Goal: Ask a question: Seek information or help from site administrators or community

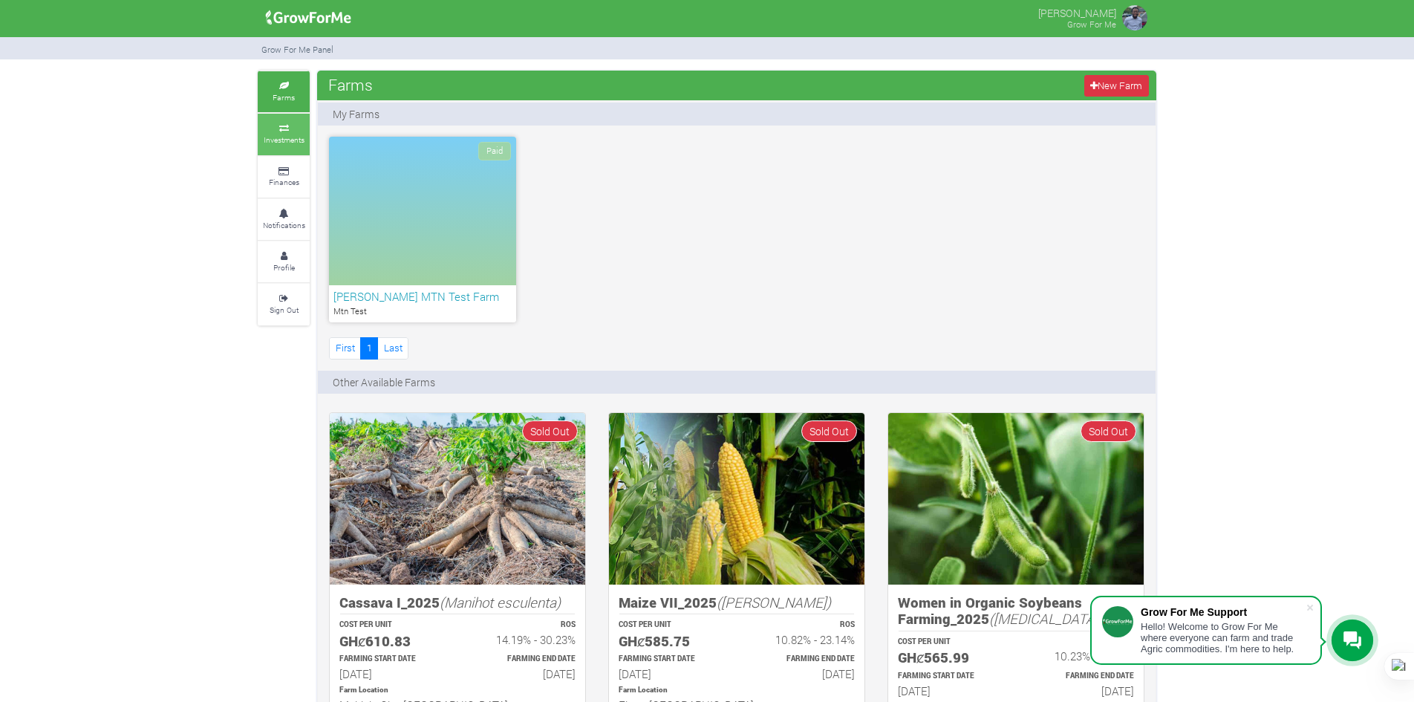
click at [272, 129] on icon at bounding box center [283, 128] width 45 height 7
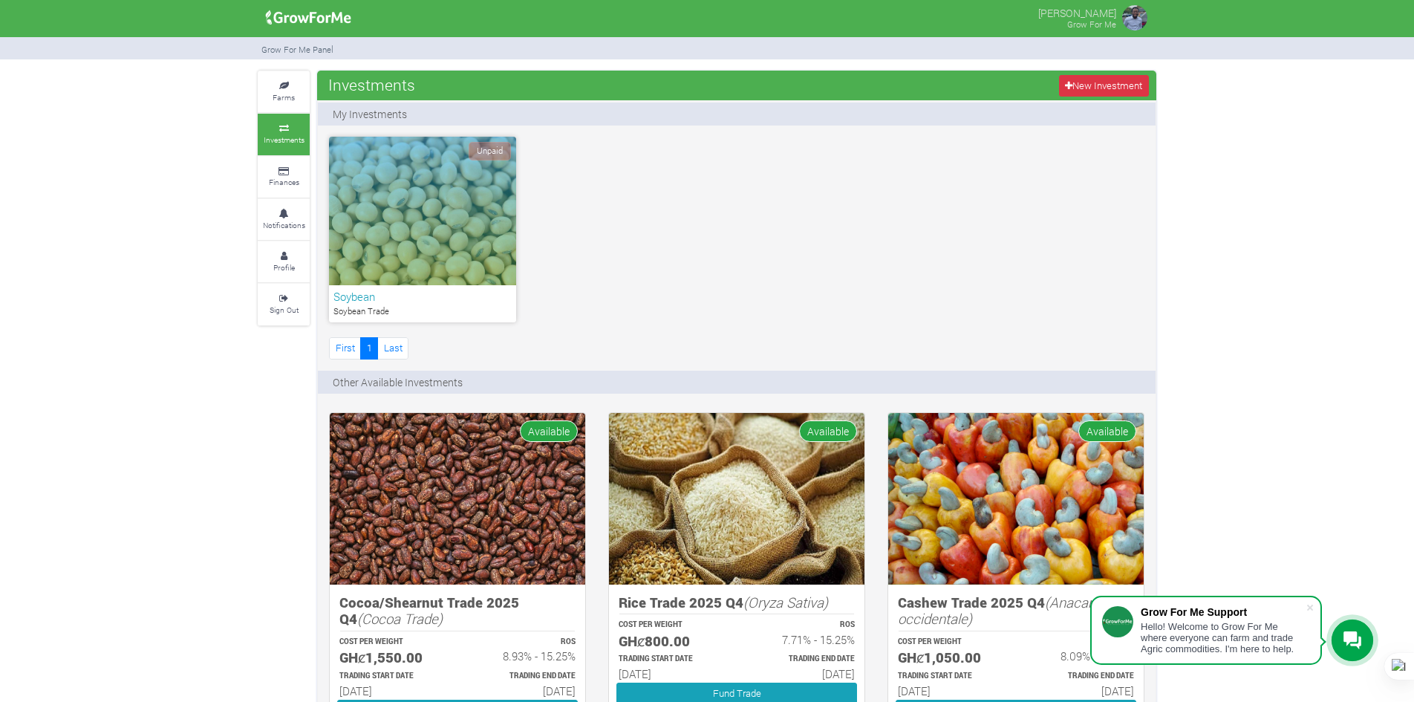
click at [1366, 639] on div at bounding box center [1352, 640] width 42 height 42
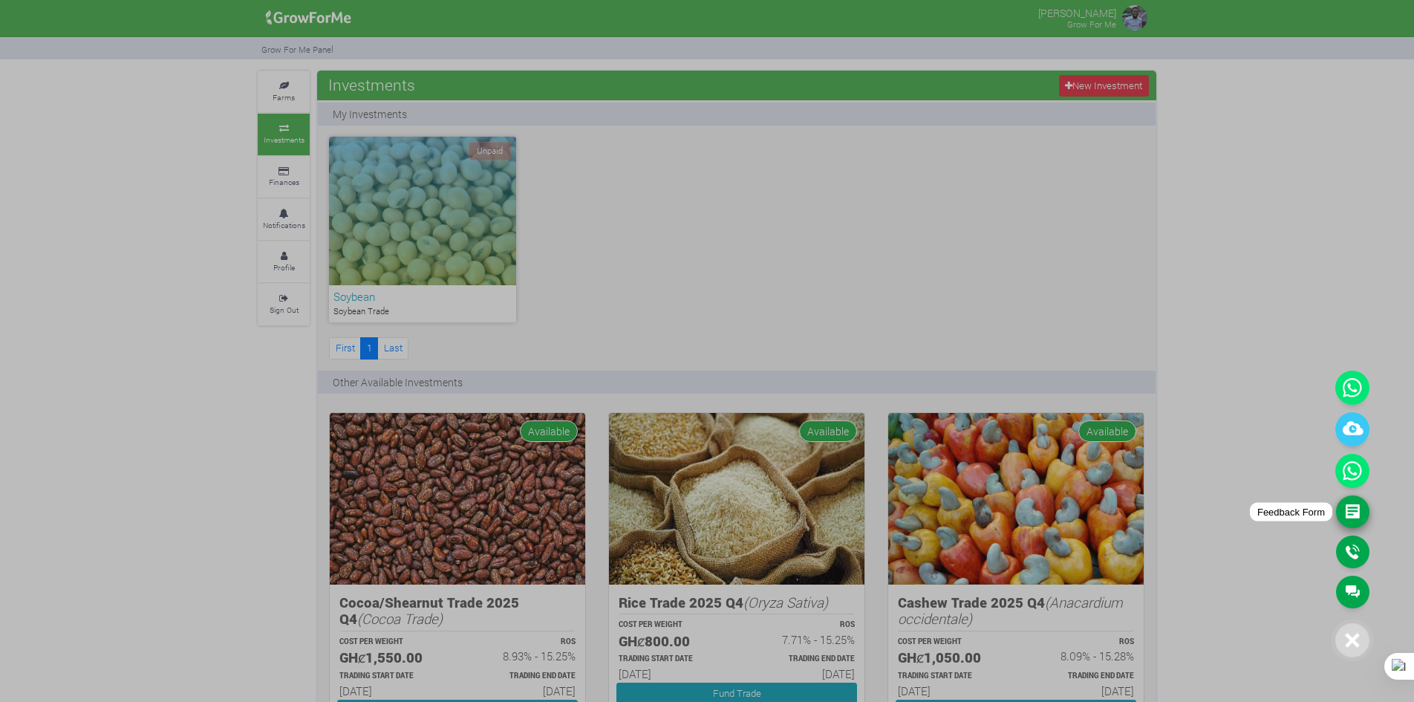
click at [1342, 505] on link "Feedback Form" at bounding box center [1352, 511] width 33 height 33
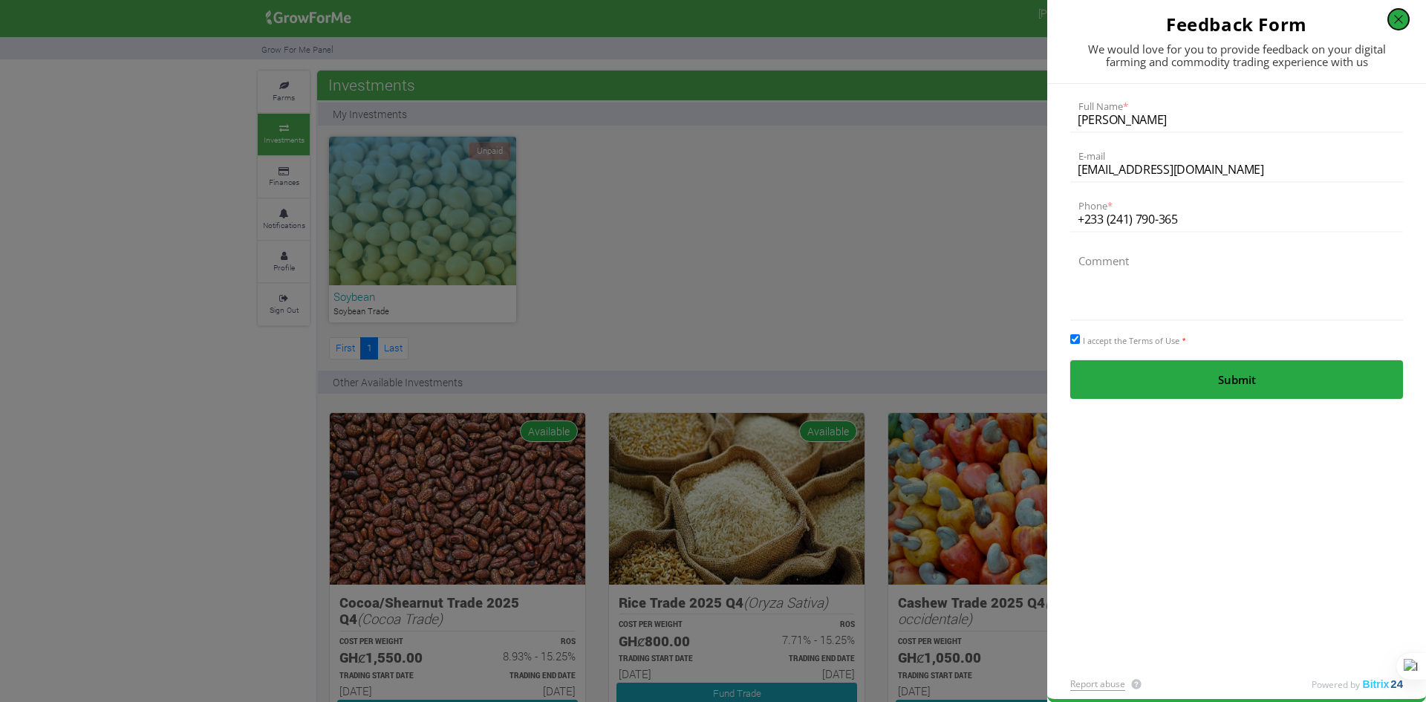
click at [1401, 26] on button "button" at bounding box center [1398, 19] width 21 height 21
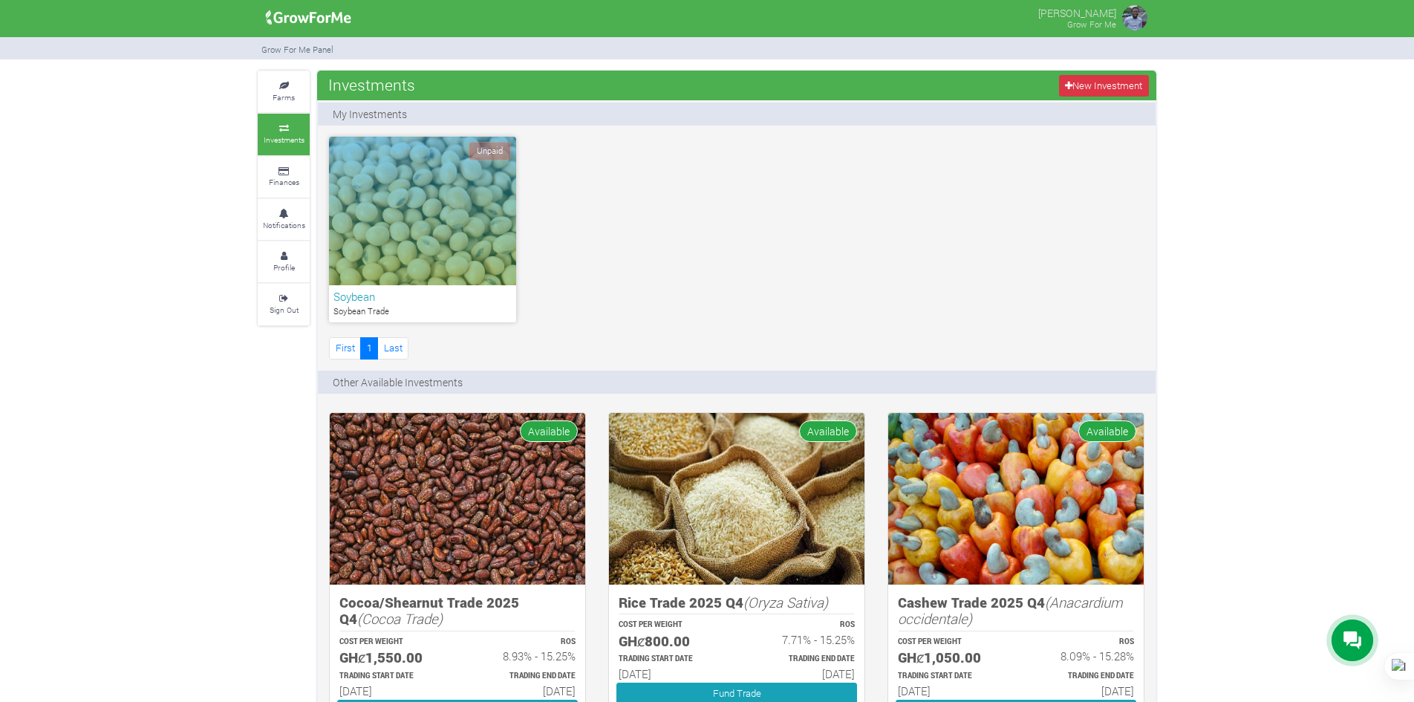
click at [1347, 626] on div at bounding box center [1352, 640] width 42 height 42
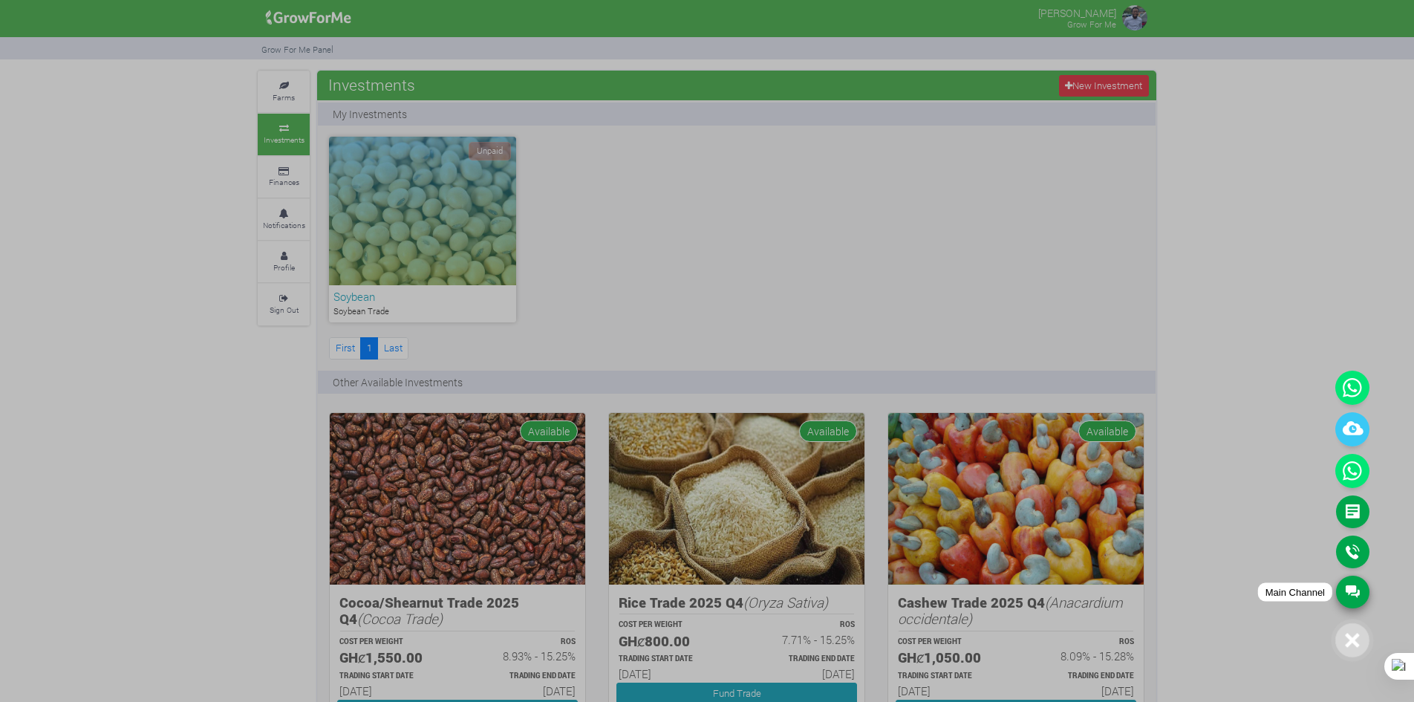
click at [1345, 595] on link "Main Channel" at bounding box center [1352, 591] width 33 height 33
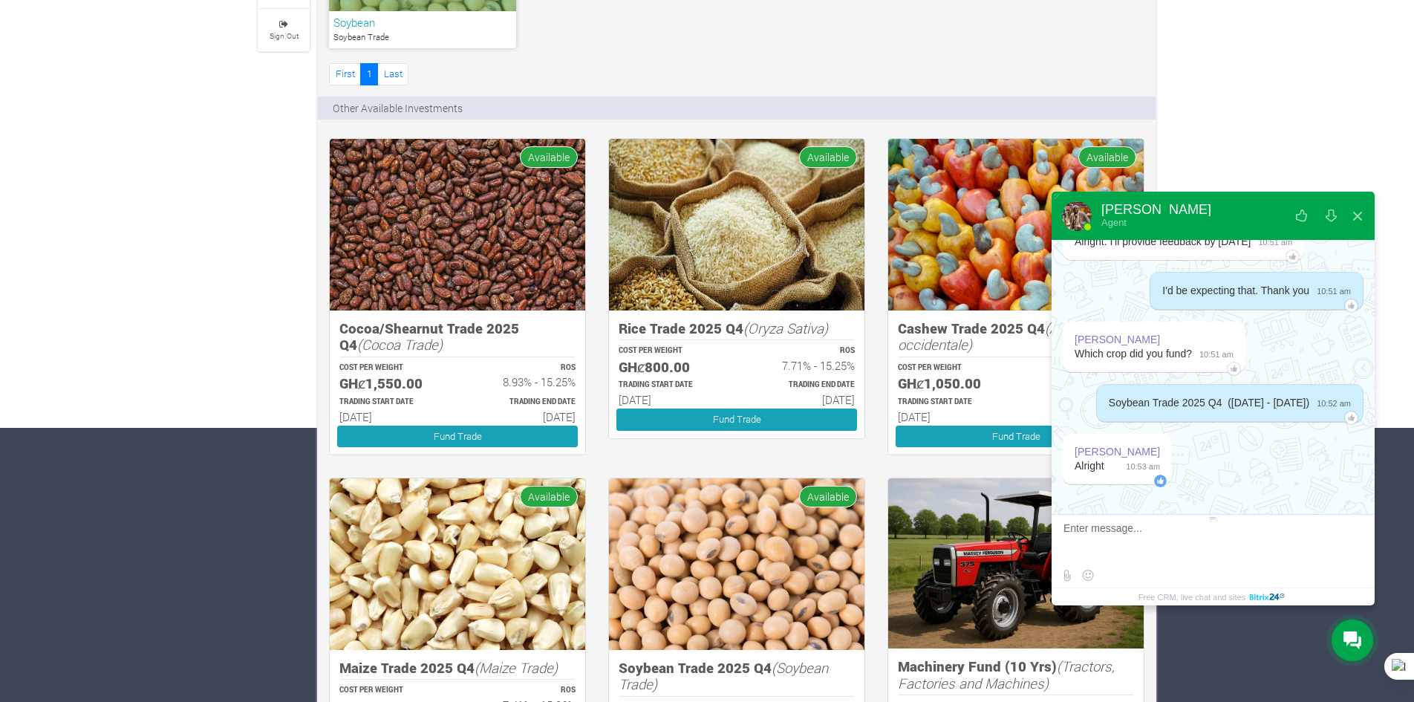
scroll to position [520, 0]
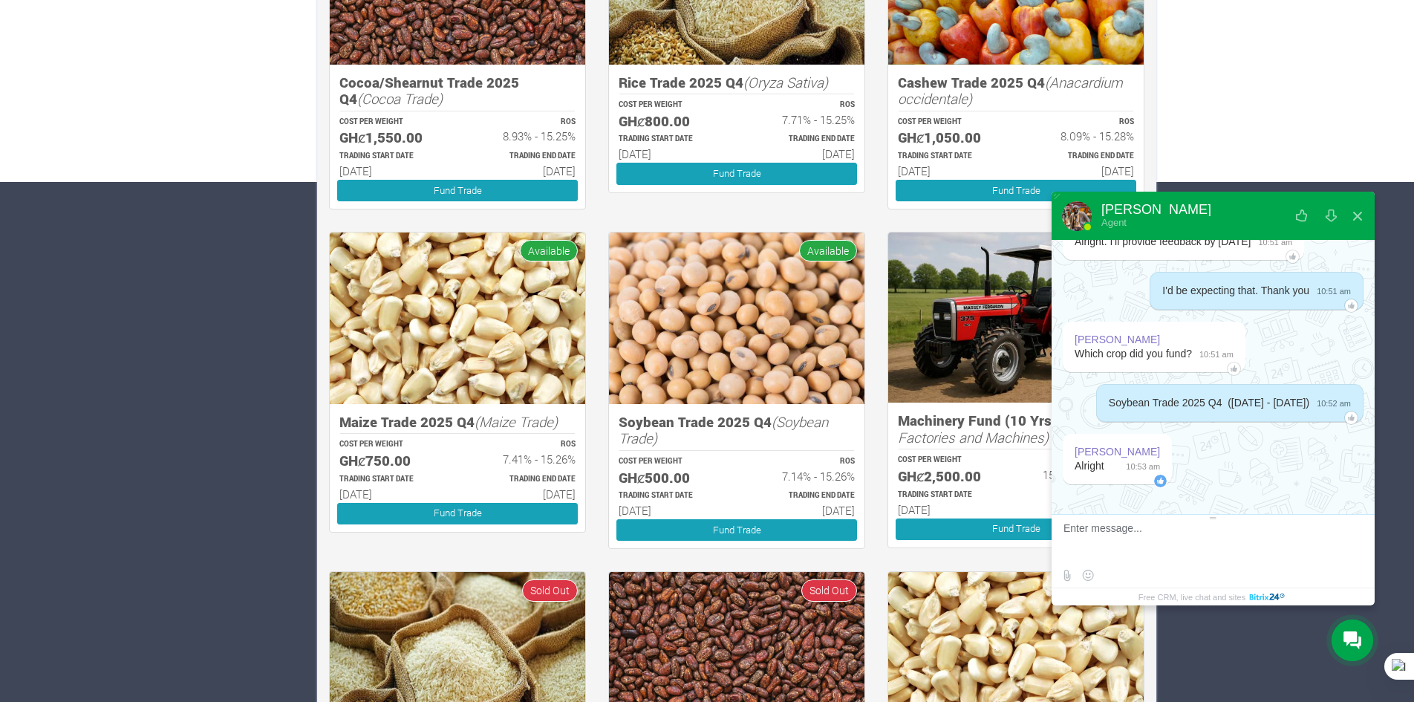
click at [1106, 541] on textarea at bounding box center [1211, 542] width 296 height 40
type textarea "Greetings Sir,"
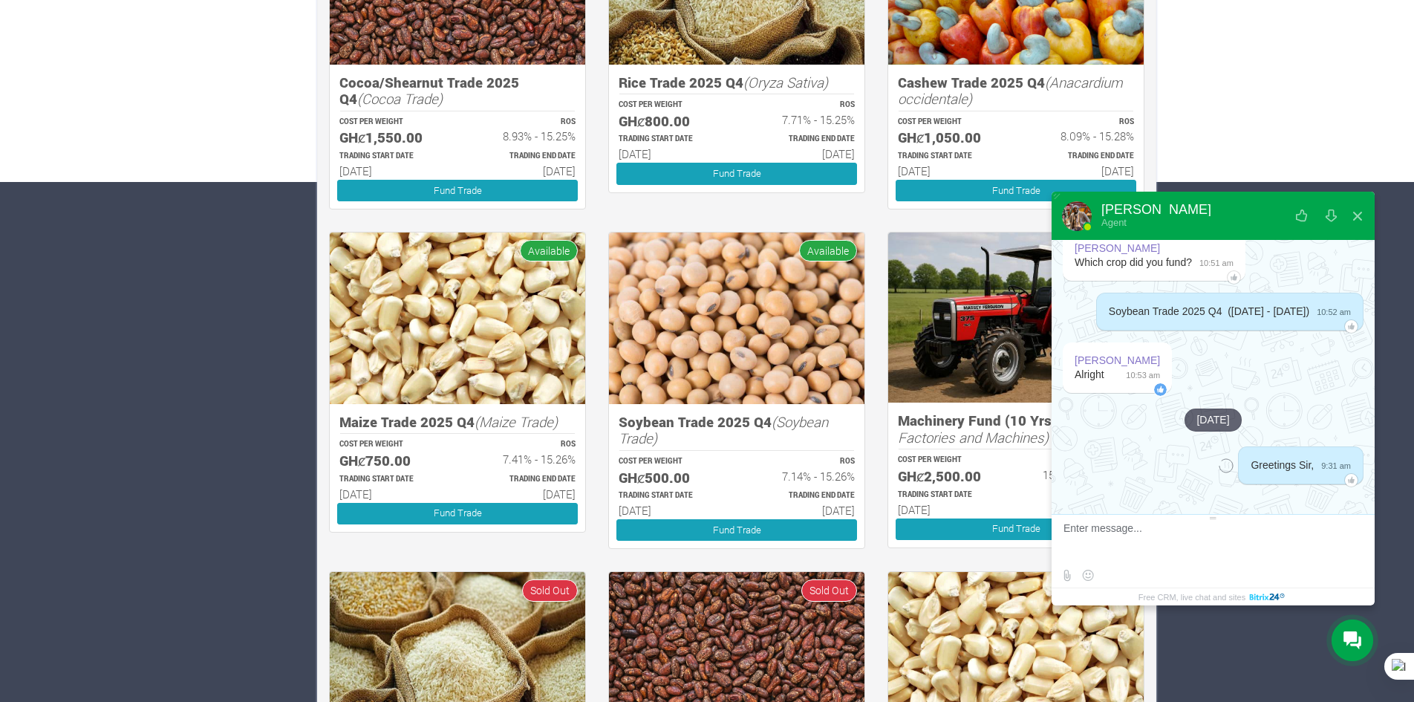
scroll to position [2236, 0]
type textarea "Any update on my issue/"
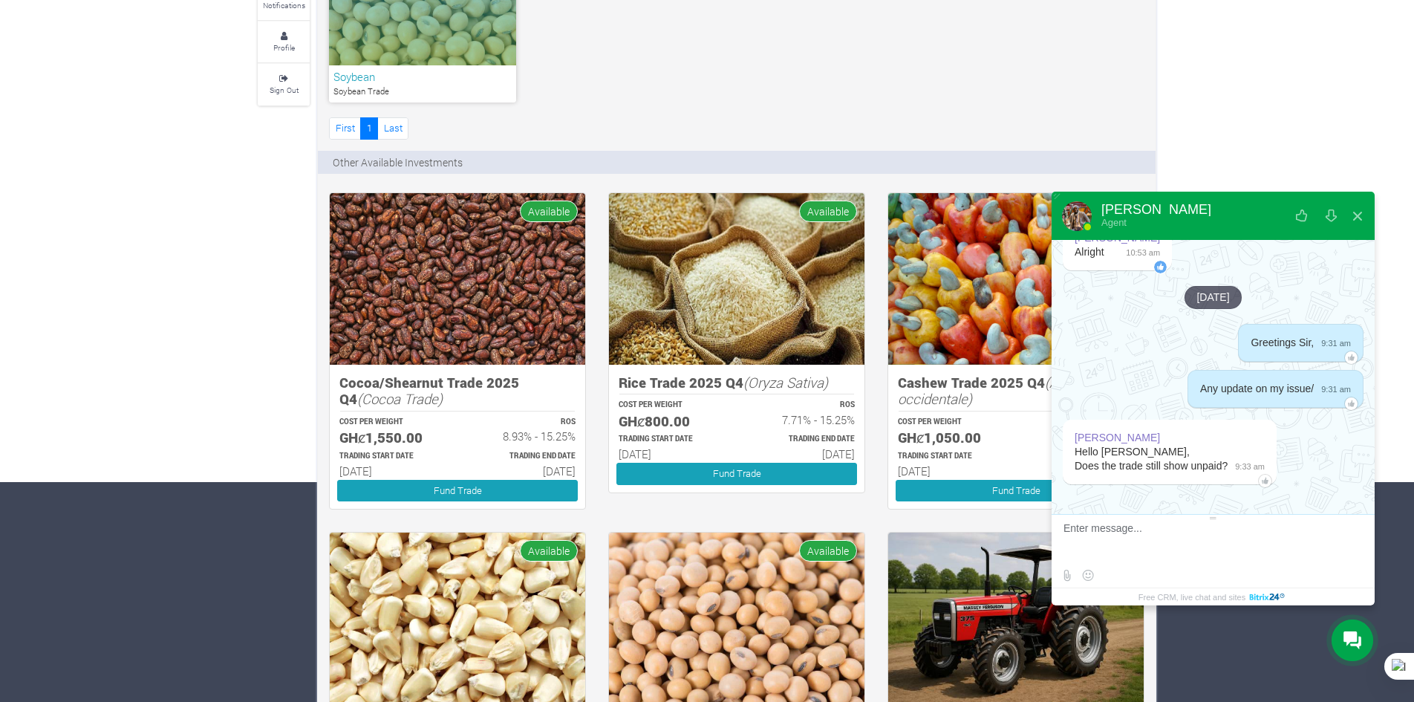
scroll to position [223, 0]
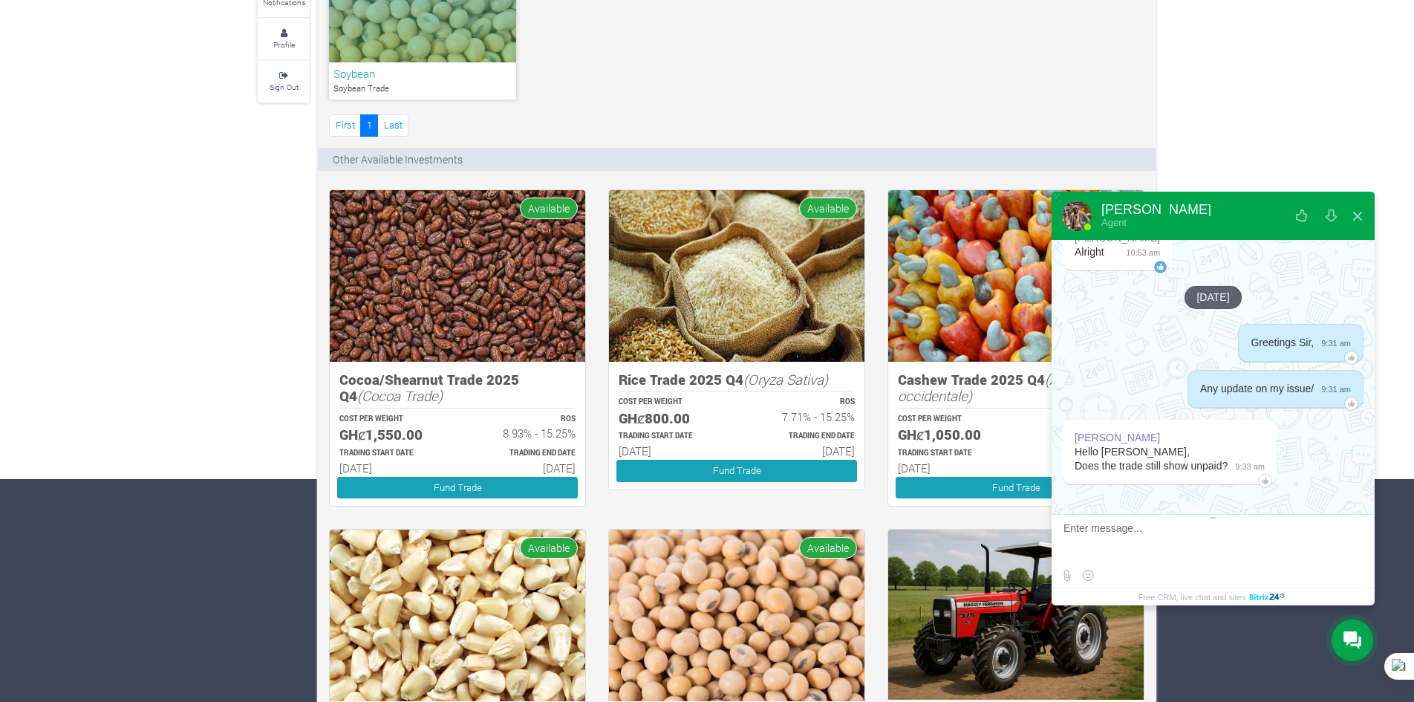
click at [1140, 545] on textarea at bounding box center [1211, 542] width 296 height 40
type textarea "yea, it still shows unpaid"
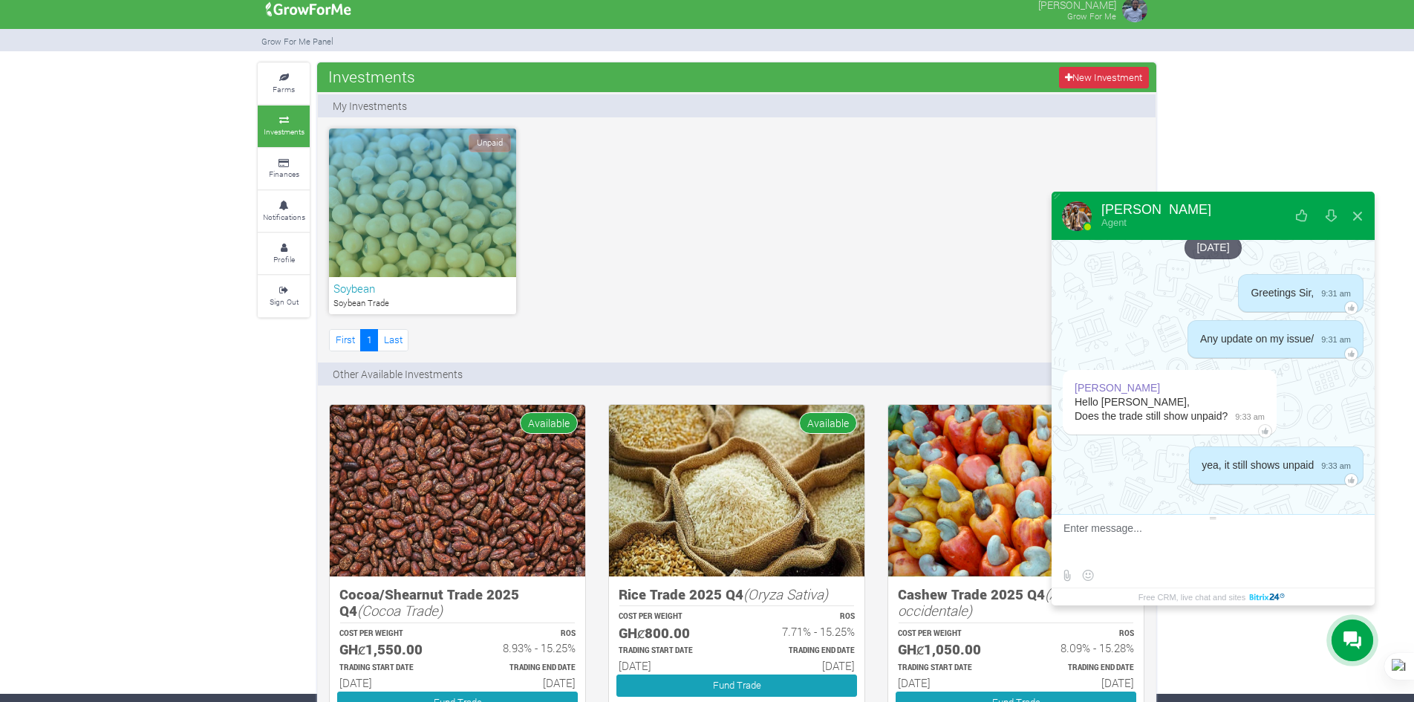
scroll to position [0, 0]
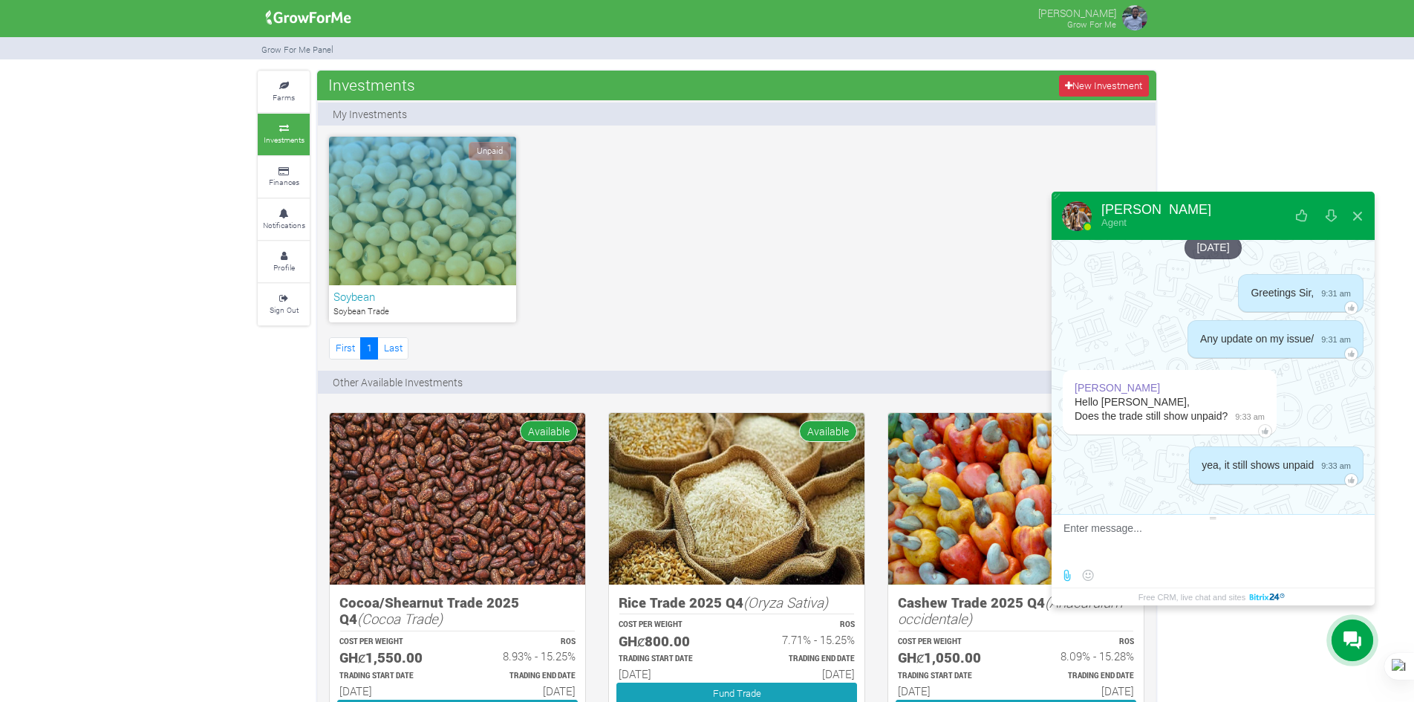
click at [1064, 575] on label at bounding box center [1066, 575] width 19 height 19
click at [0, 0] on input "file" at bounding box center [0, 0] width 0 height 0
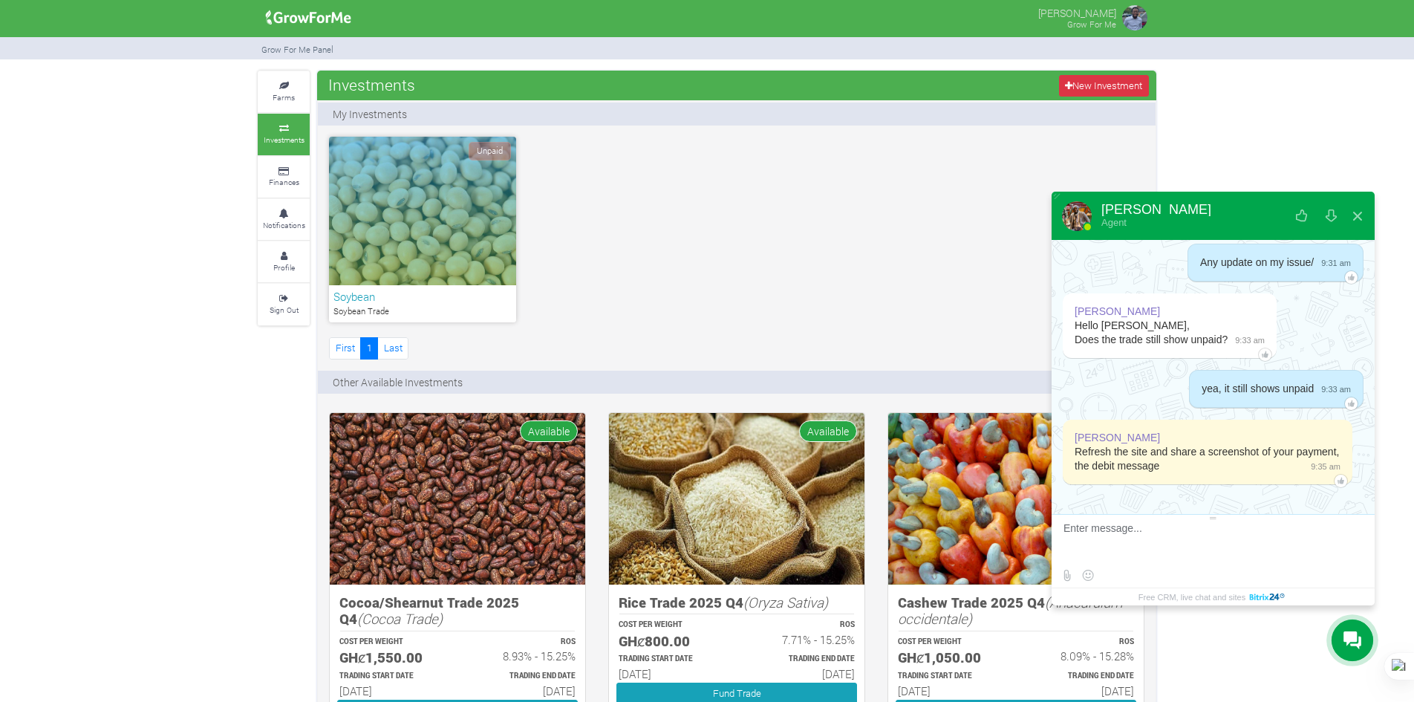
scroll to position [2484, 0]
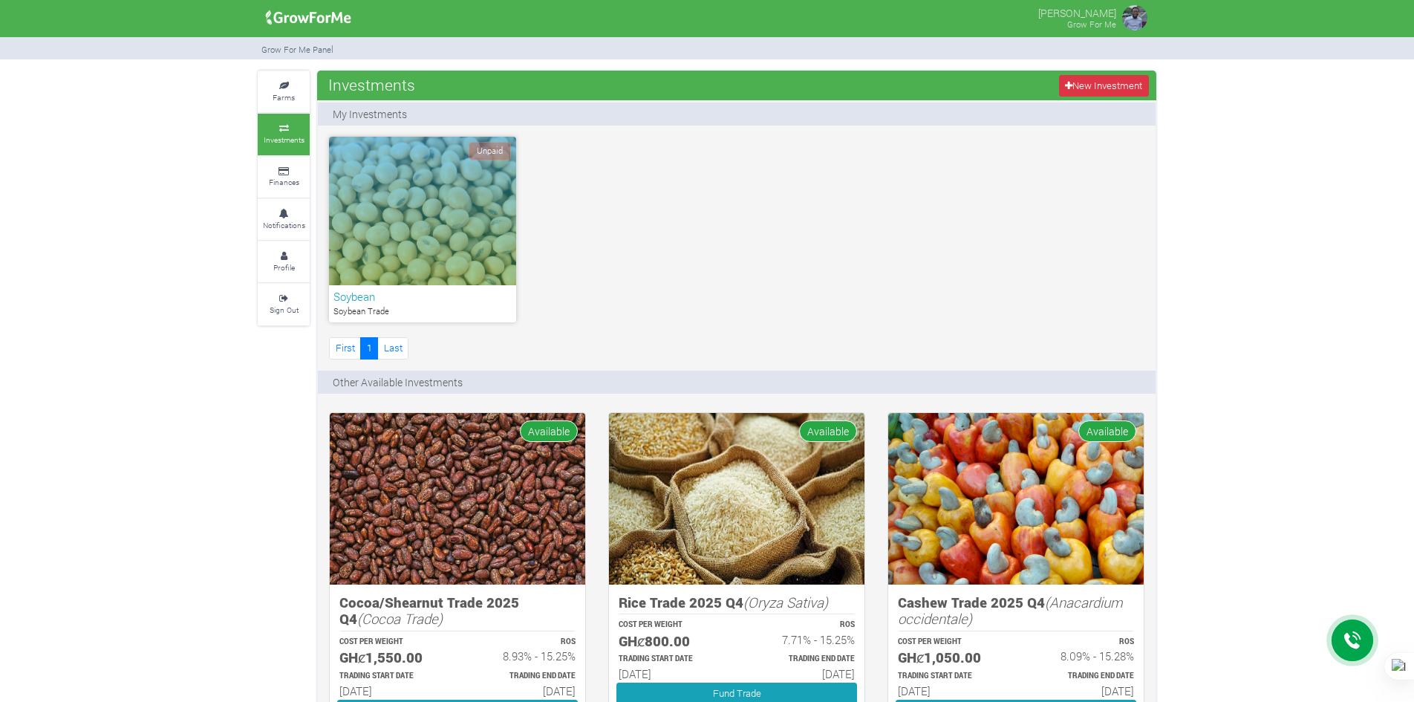
click at [1335, 624] on div at bounding box center [1352, 640] width 42 height 42
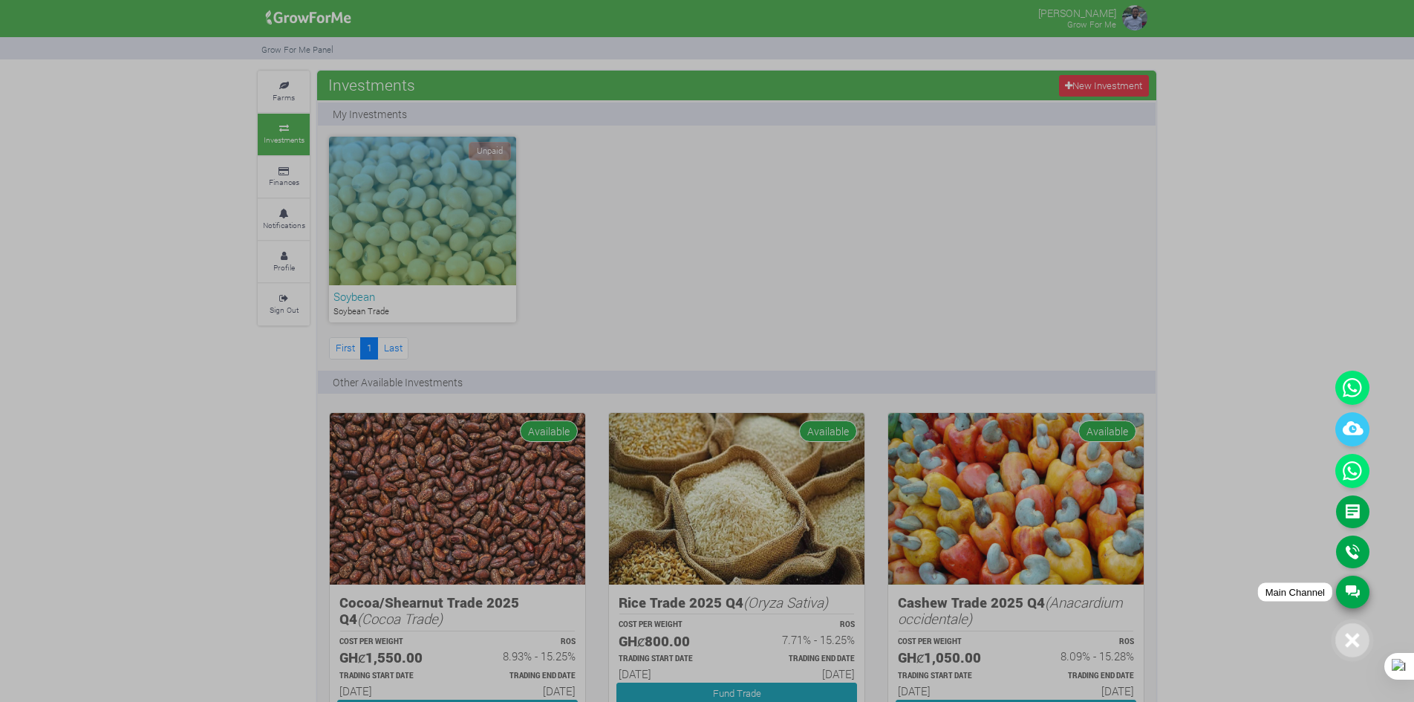
click at [1345, 576] on link "Main Channel" at bounding box center [1352, 591] width 33 height 33
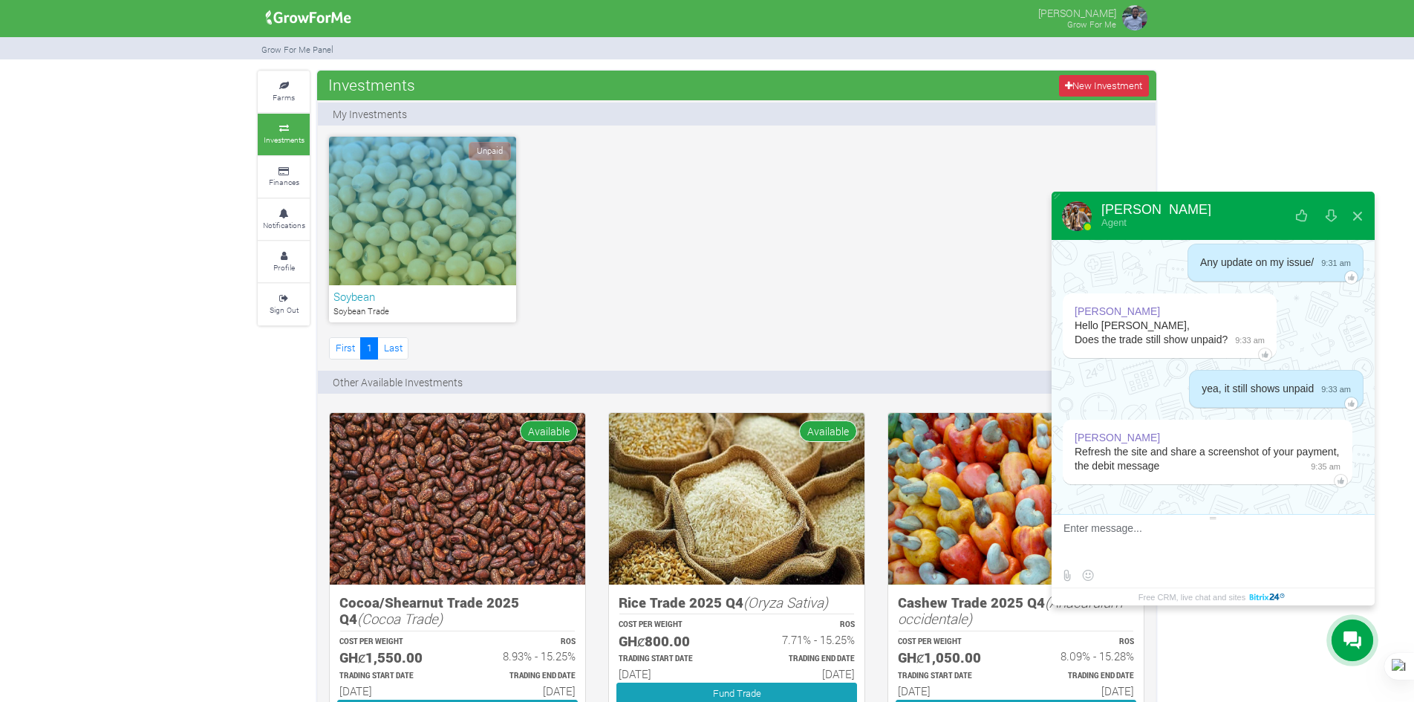
click at [640, 249] on div "Unpaid Soybean Soybean Trade First 1 Last" at bounding box center [736, 250] width 837 height 226
click at [806, 189] on div "Unpaid Soybean Soybean Trade First 1 Last" at bounding box center [736, 250] width 837 height 226
click at [671, 198] on div "Unpaid Soybean Soybean Trade First 1 Last" at bounding box center [736, 250] width 837 height 226
click at [1074, 581] on label at bounding box center [1066, 575] width 19 height 19
click at [0, 0] on input "file" at bounding box center [0, 0] width 0 height 0
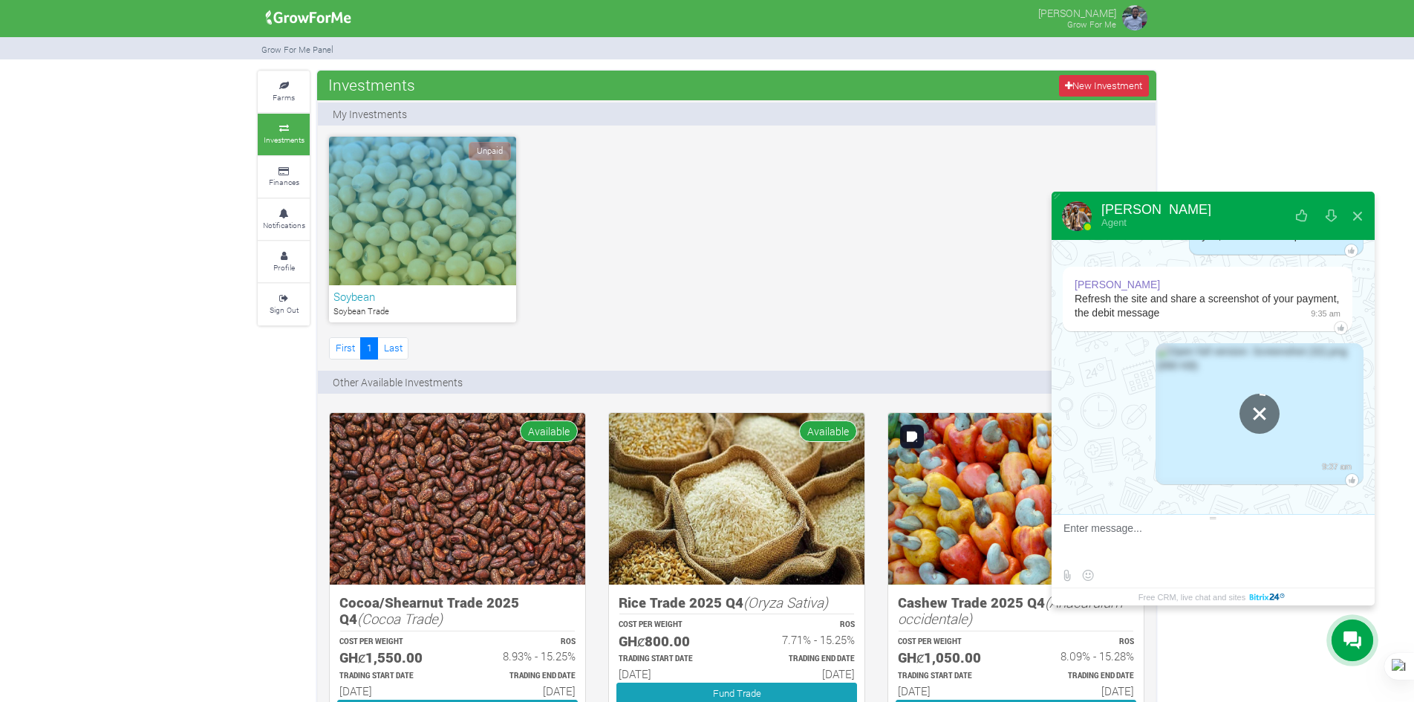
scroll to position [2637, 0]
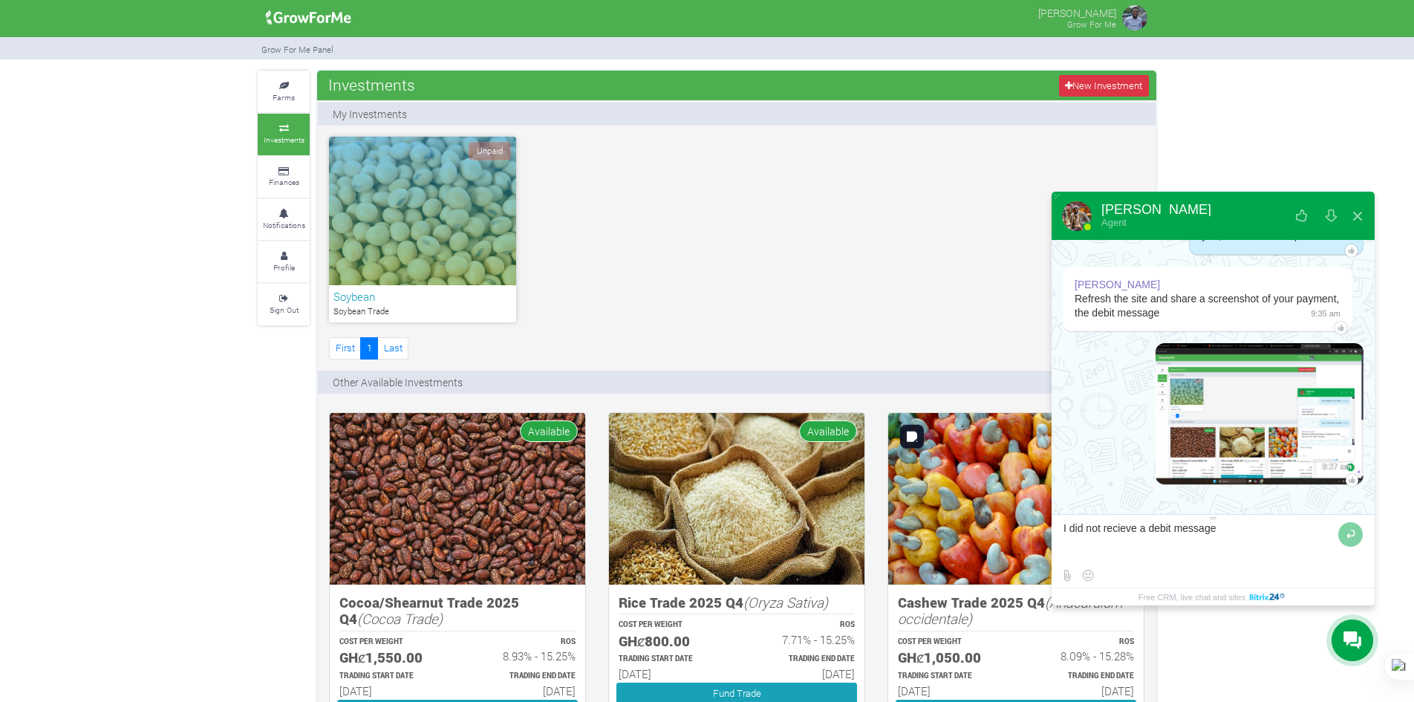
type textarea "I did not recieve a debit message"
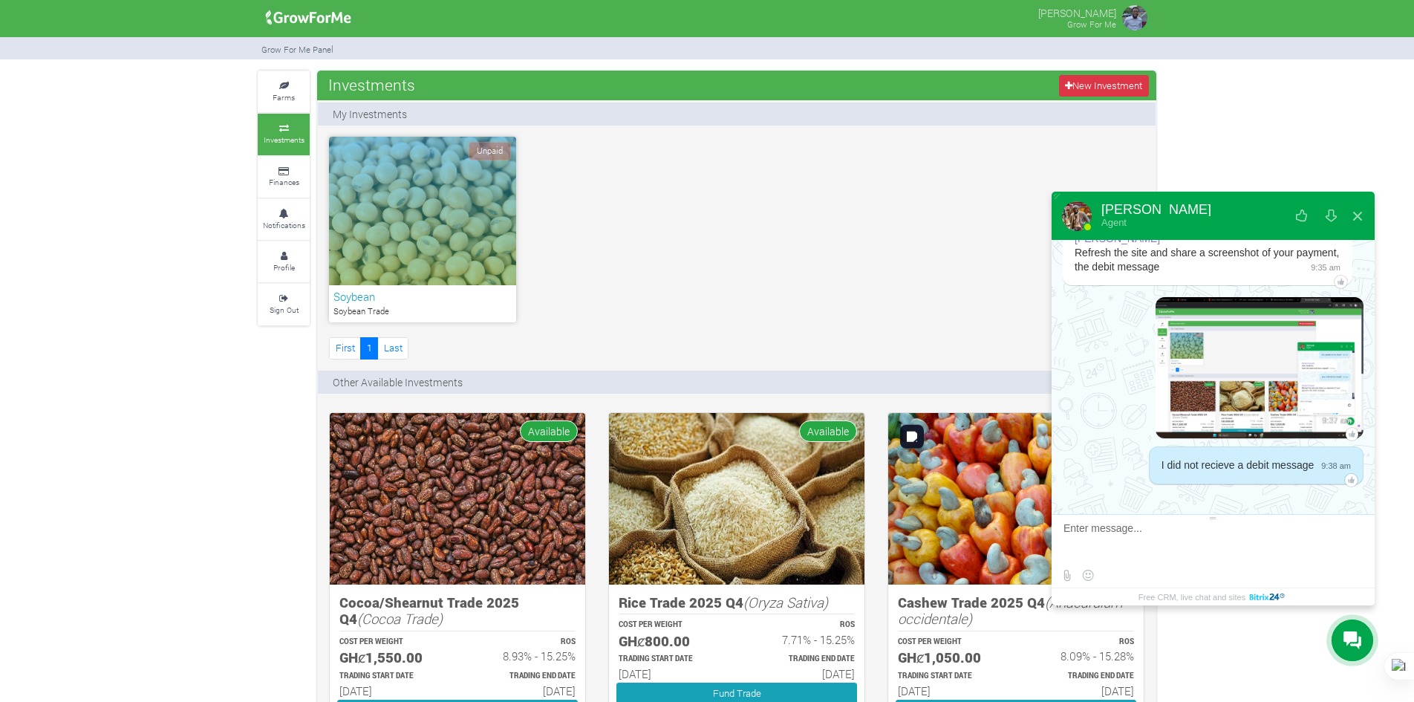
scroll to position [2683, 0]
click at [1170, 386] on img at bounding box center [1259, 367] width 208 height 141
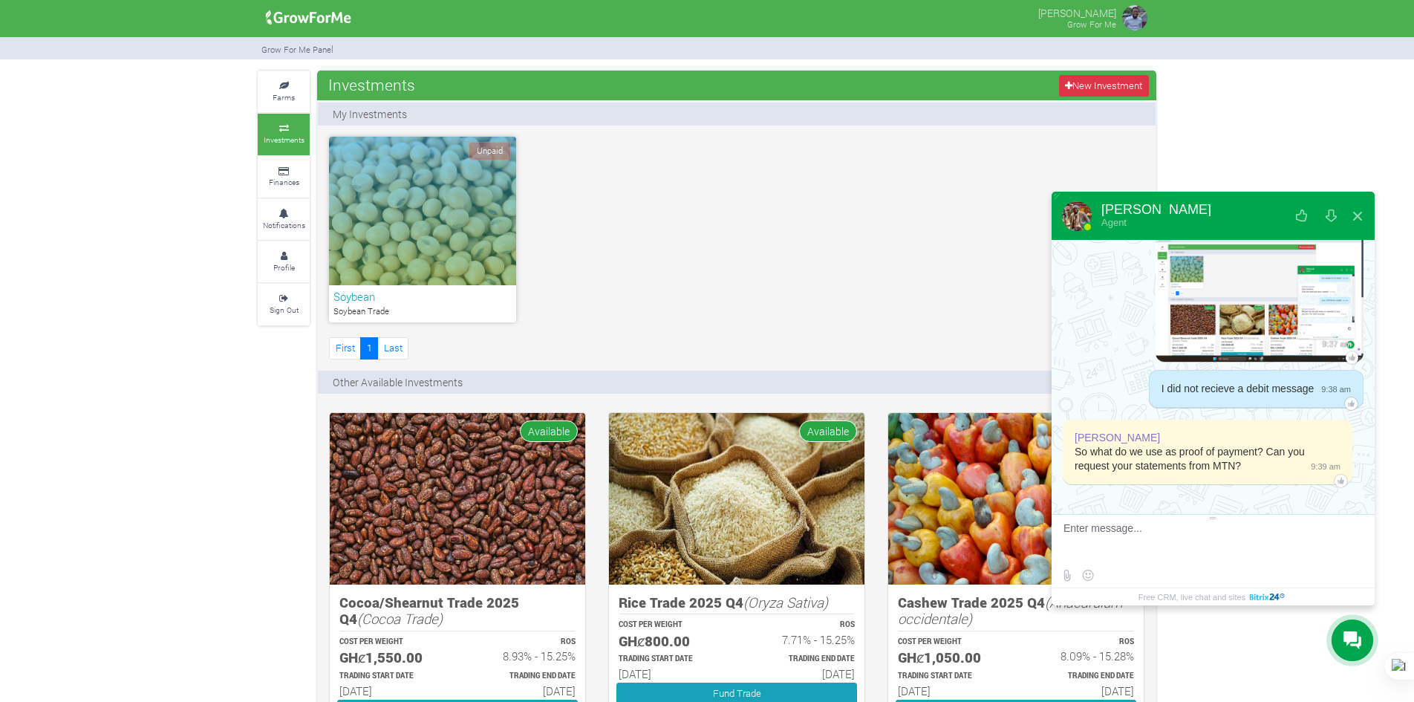
scroll to position [2760, 0]
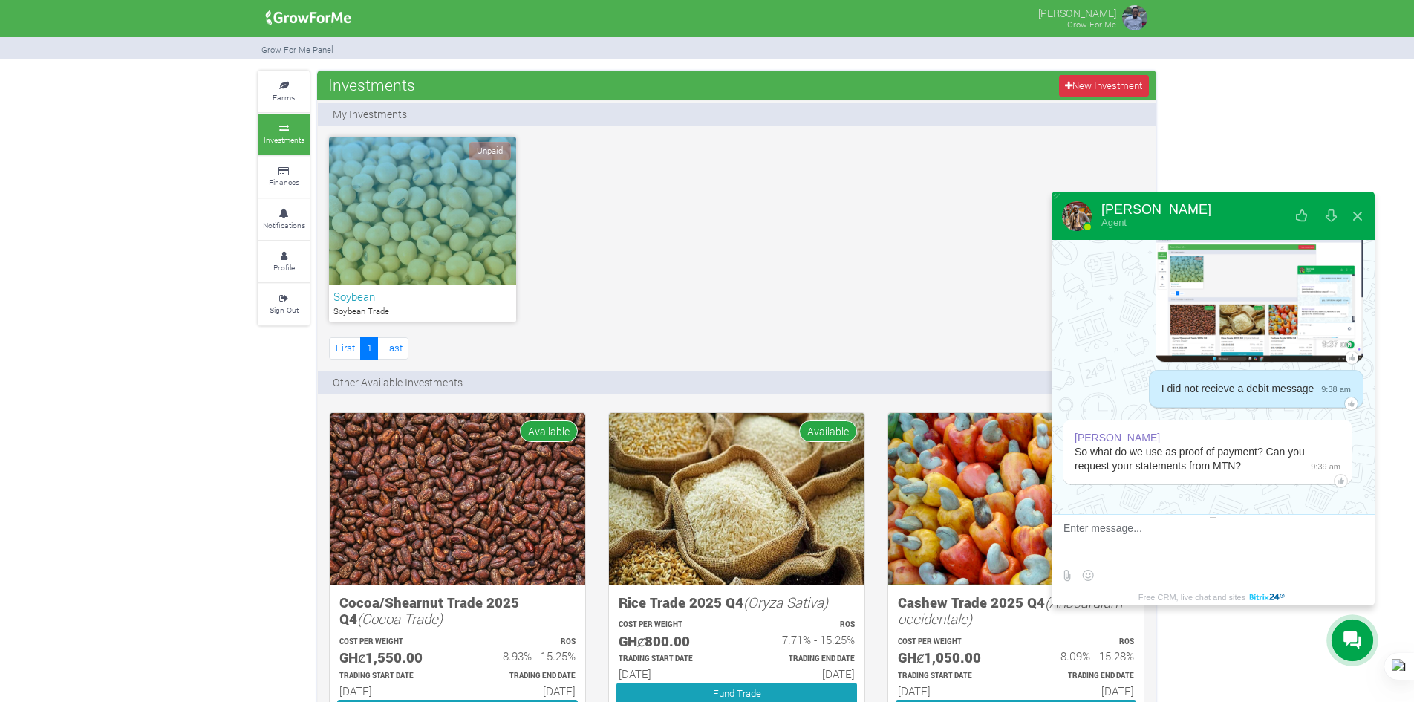
click at [1209, 535] on textarea at bounding box center [1211, 542] width 296 height 40
type textarea "okay, let me check that"
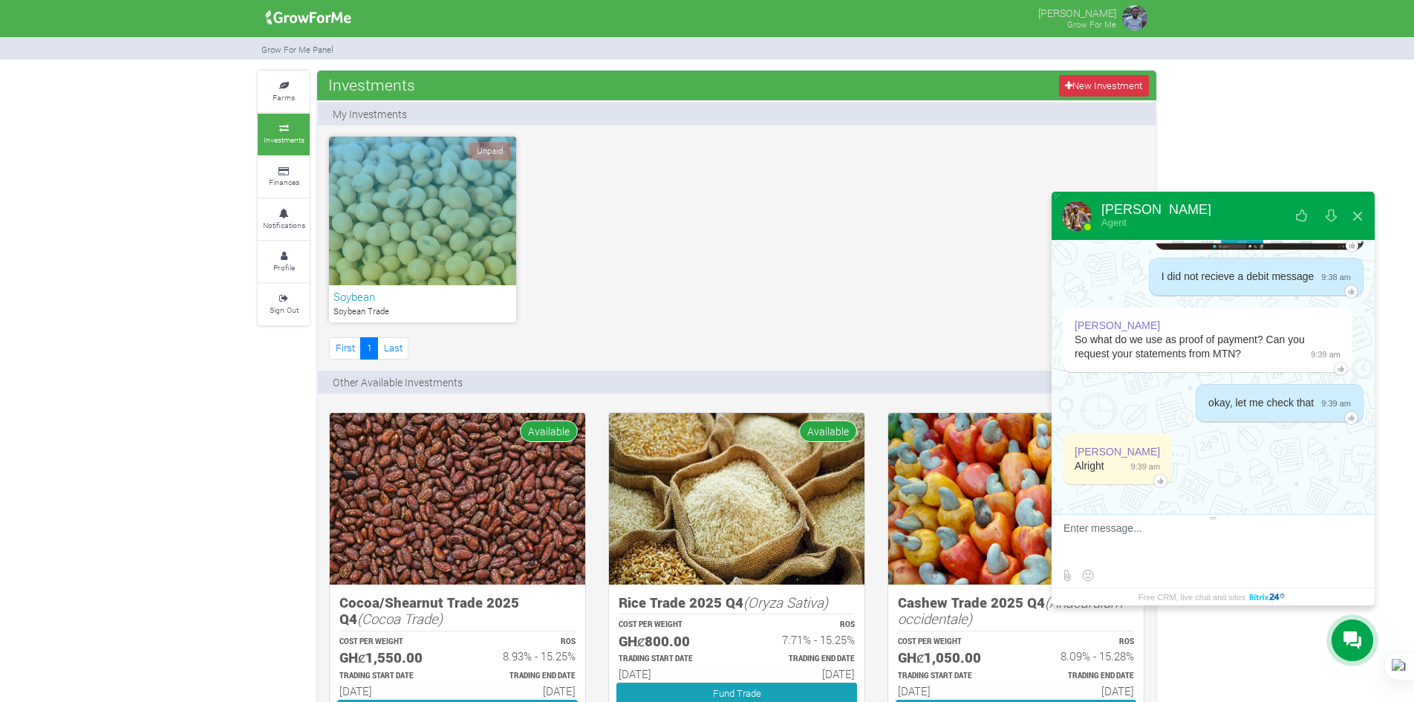
scroll to position [2872, 0]
click at [456, 191] on div "Unpaid" at bounding box center [422, 211] width 187 height 148
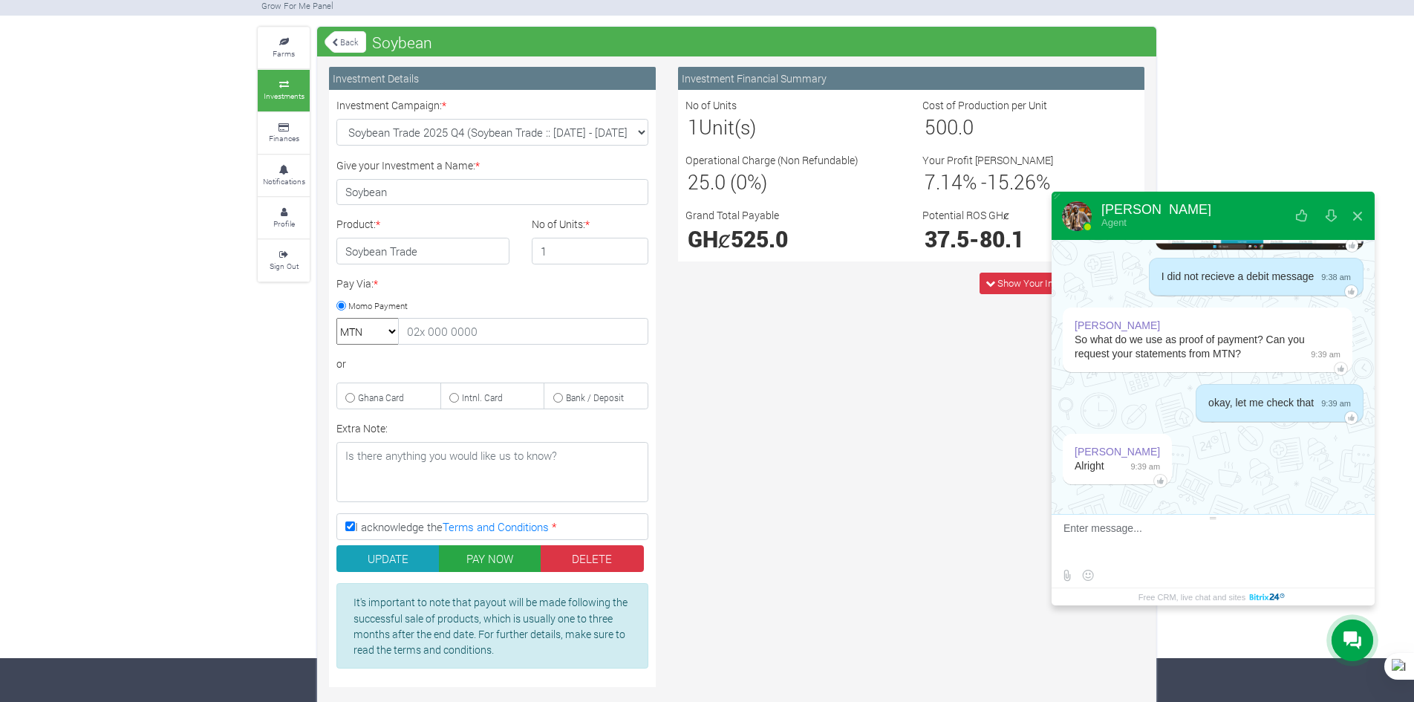
scroll to position [62, 0]
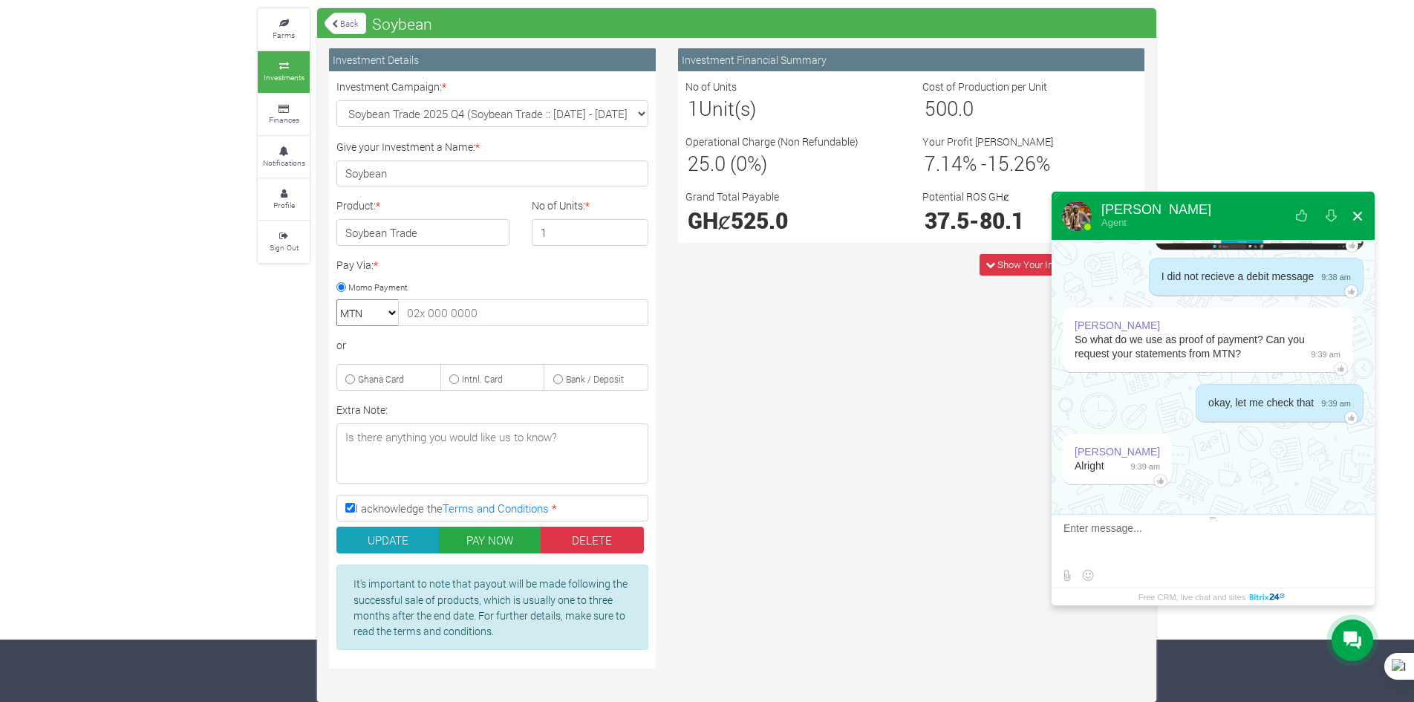
click at [1354, 218] on button at bounding box center [1357, 216] width 27 height 36
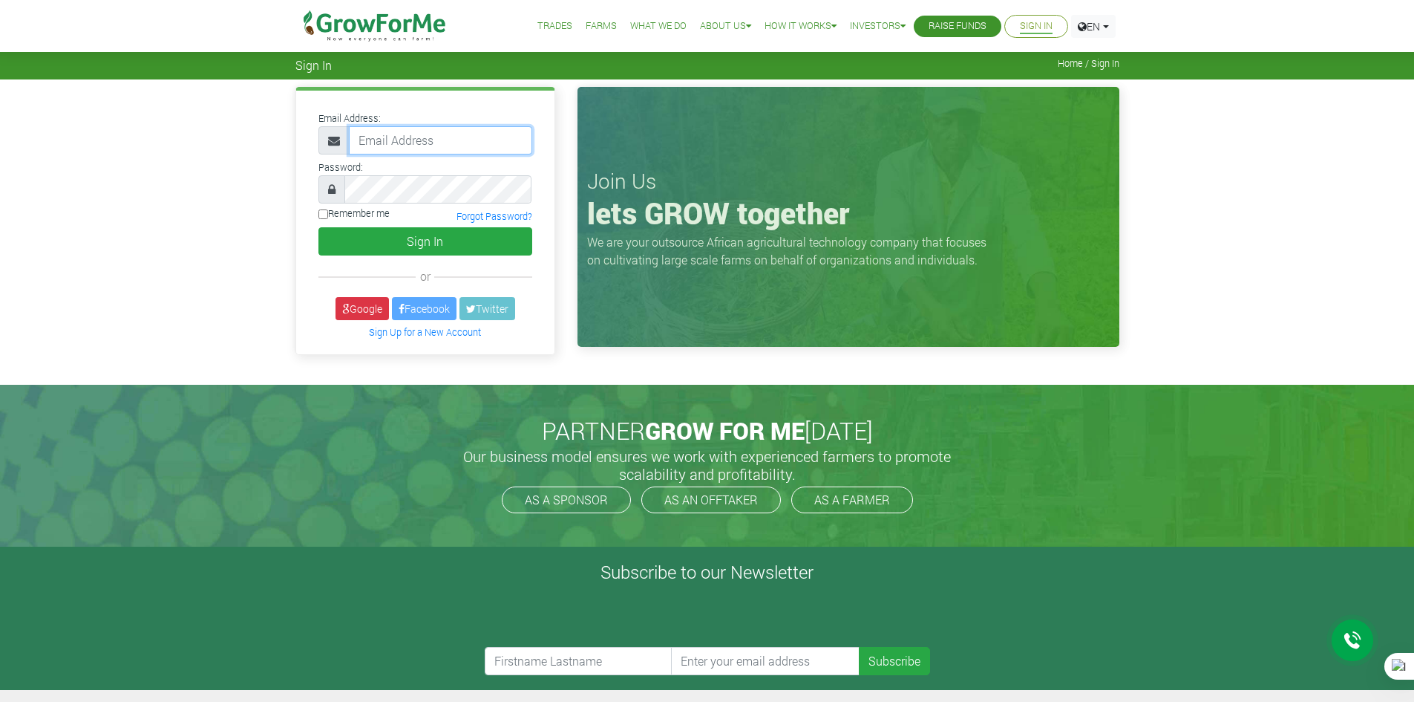
type input "[EMAIL_ADDRESS][DOMAIN_NAME]"
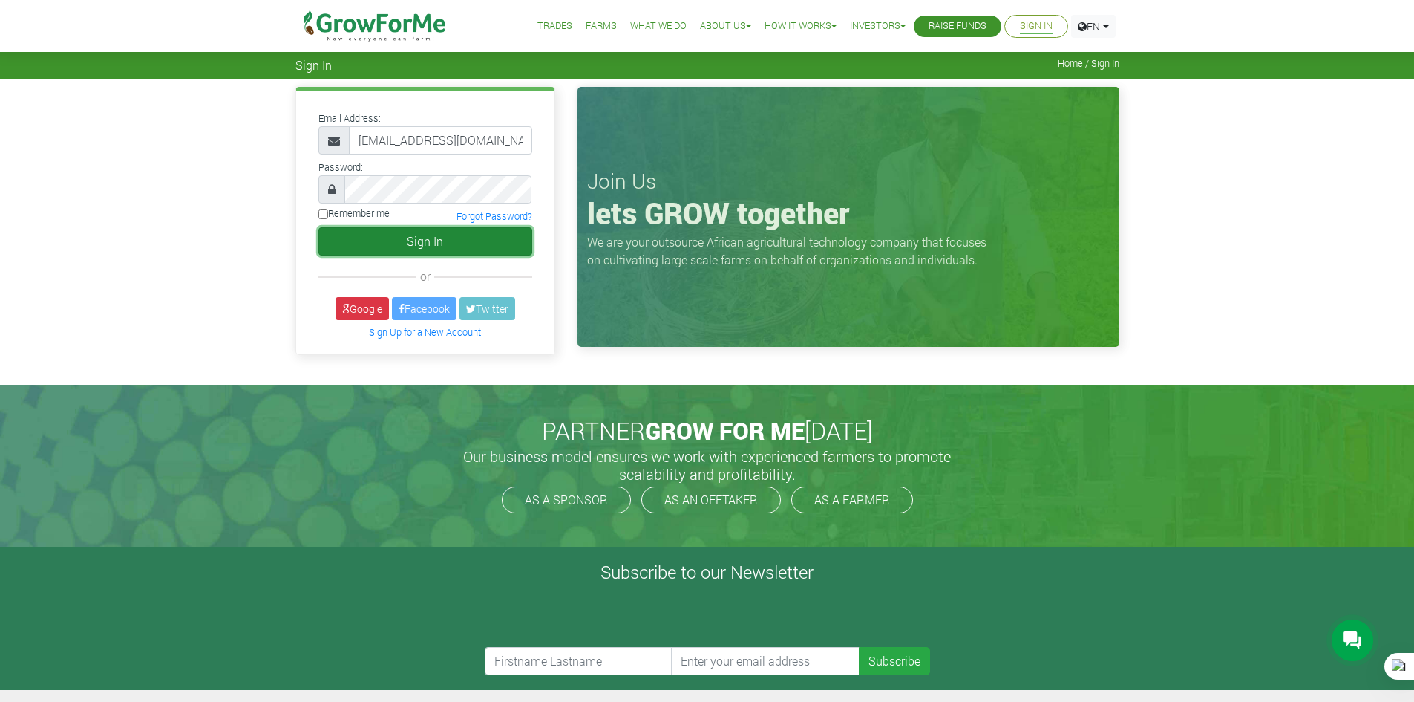
click at [409, 243] on button "Sign In" at bounding box center [426, 241] width 214 height 28
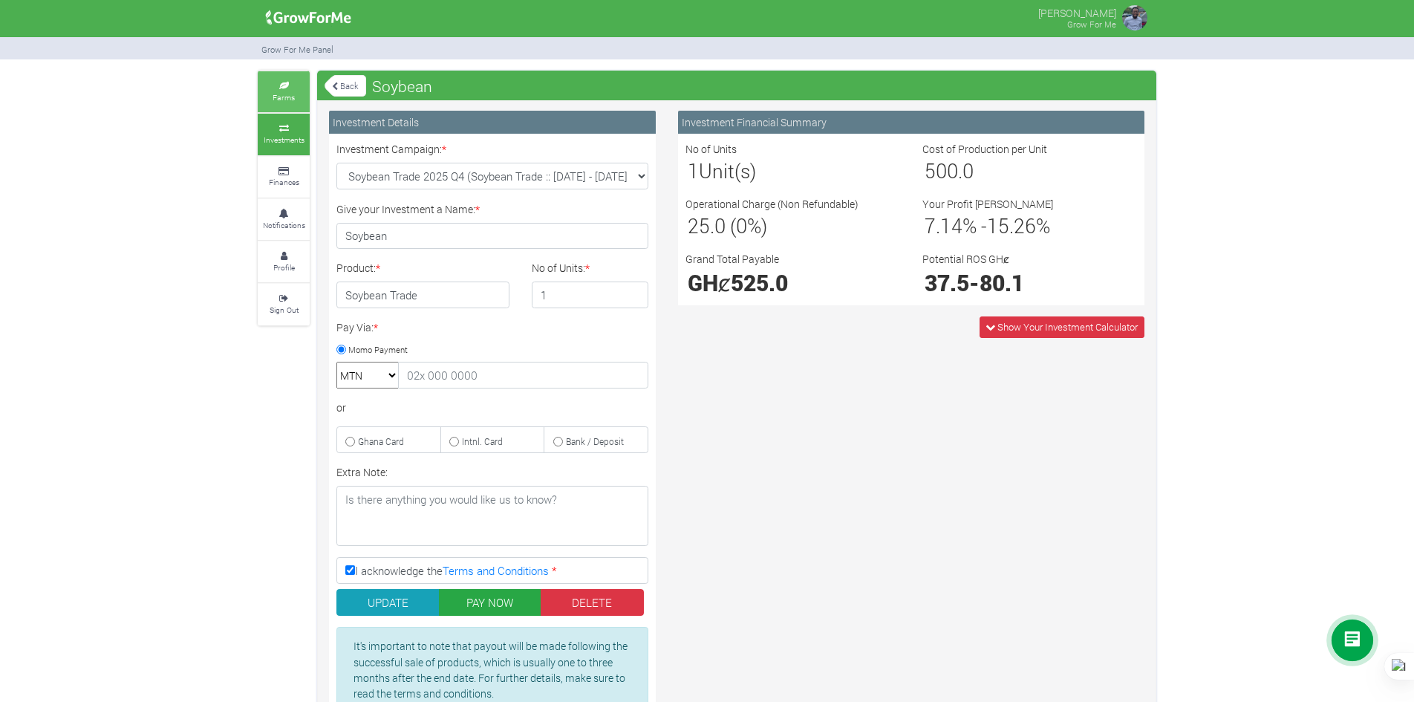
click at [286, 94] on small "Farms" at bounding box center [283, 97] width 22 height 10
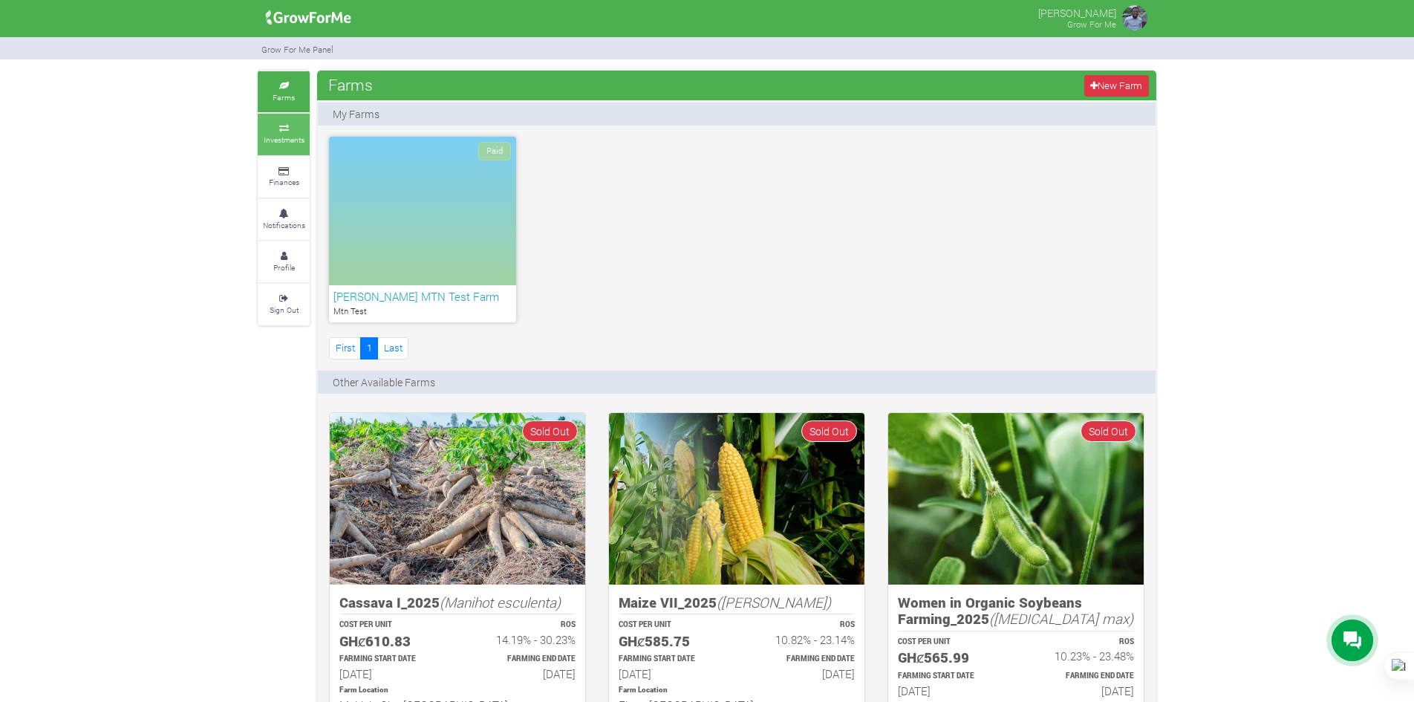
click at [273, 133] on link "Investments" at bounding box center [284, 134] width 52 height 41
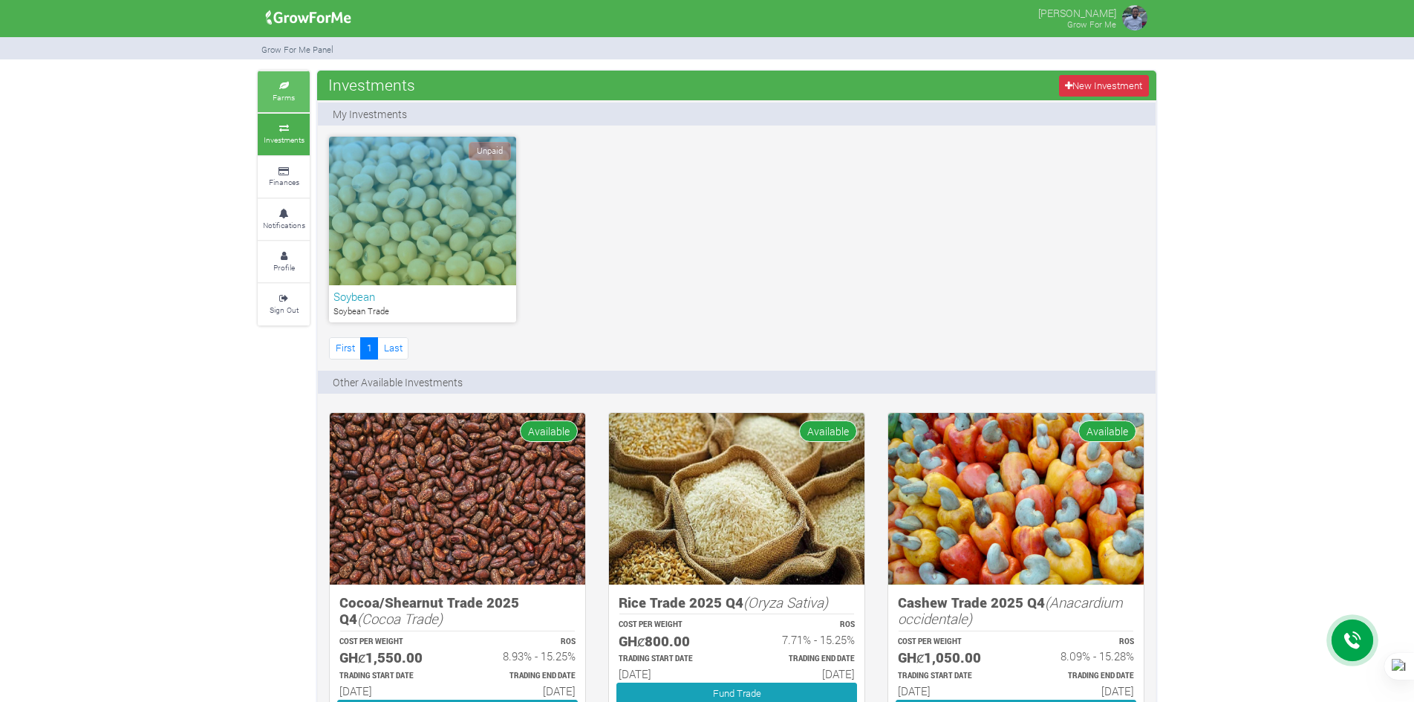
click at [287, 94] on small "Farms" at bounding box center [283, 97] width 22 height 10
